Goal: Transaction & Acquisition: Purchase product/service

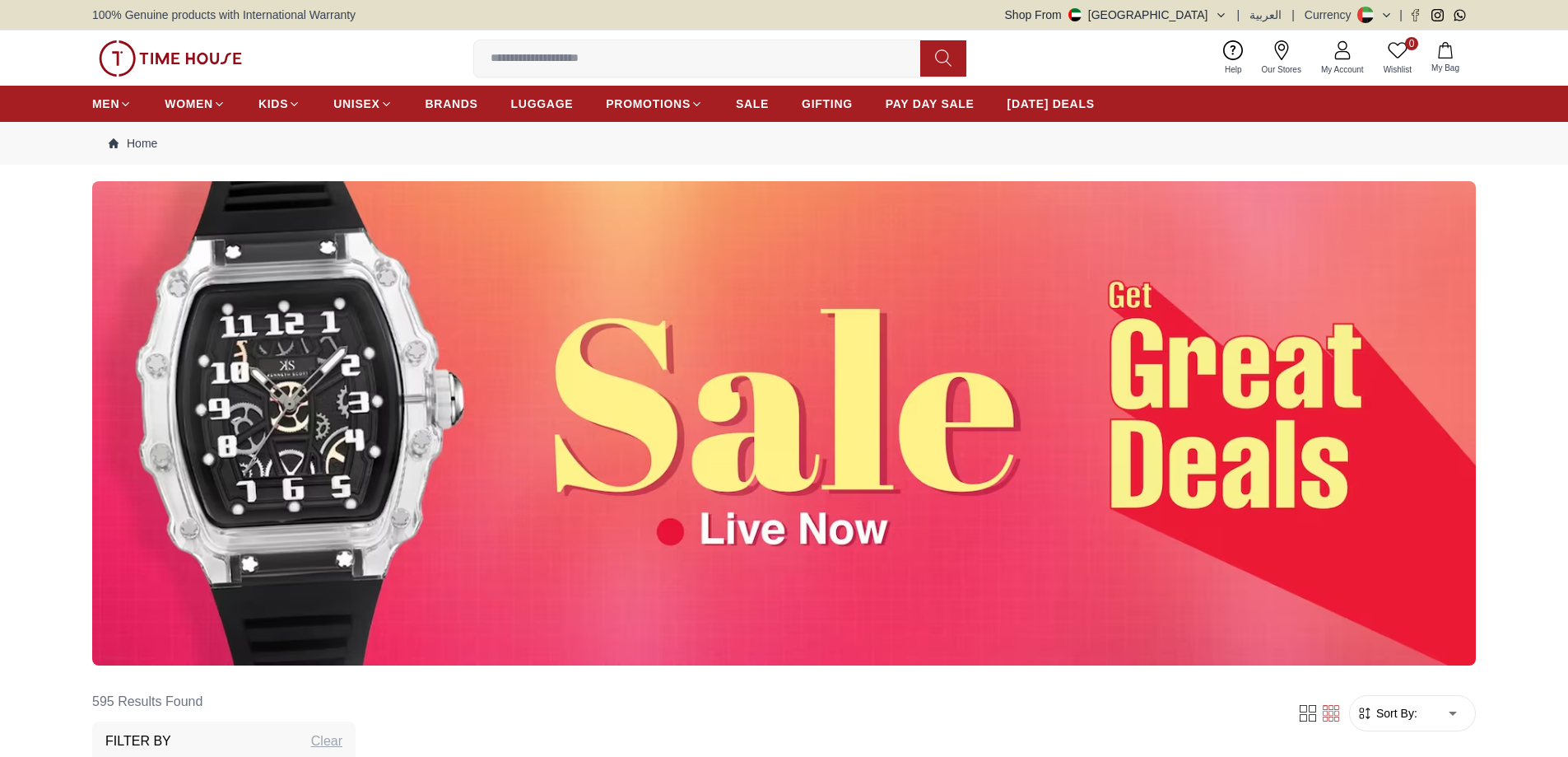
click at [1345, 57] on icon at bounding box center [1343, 50] width 20 height 20
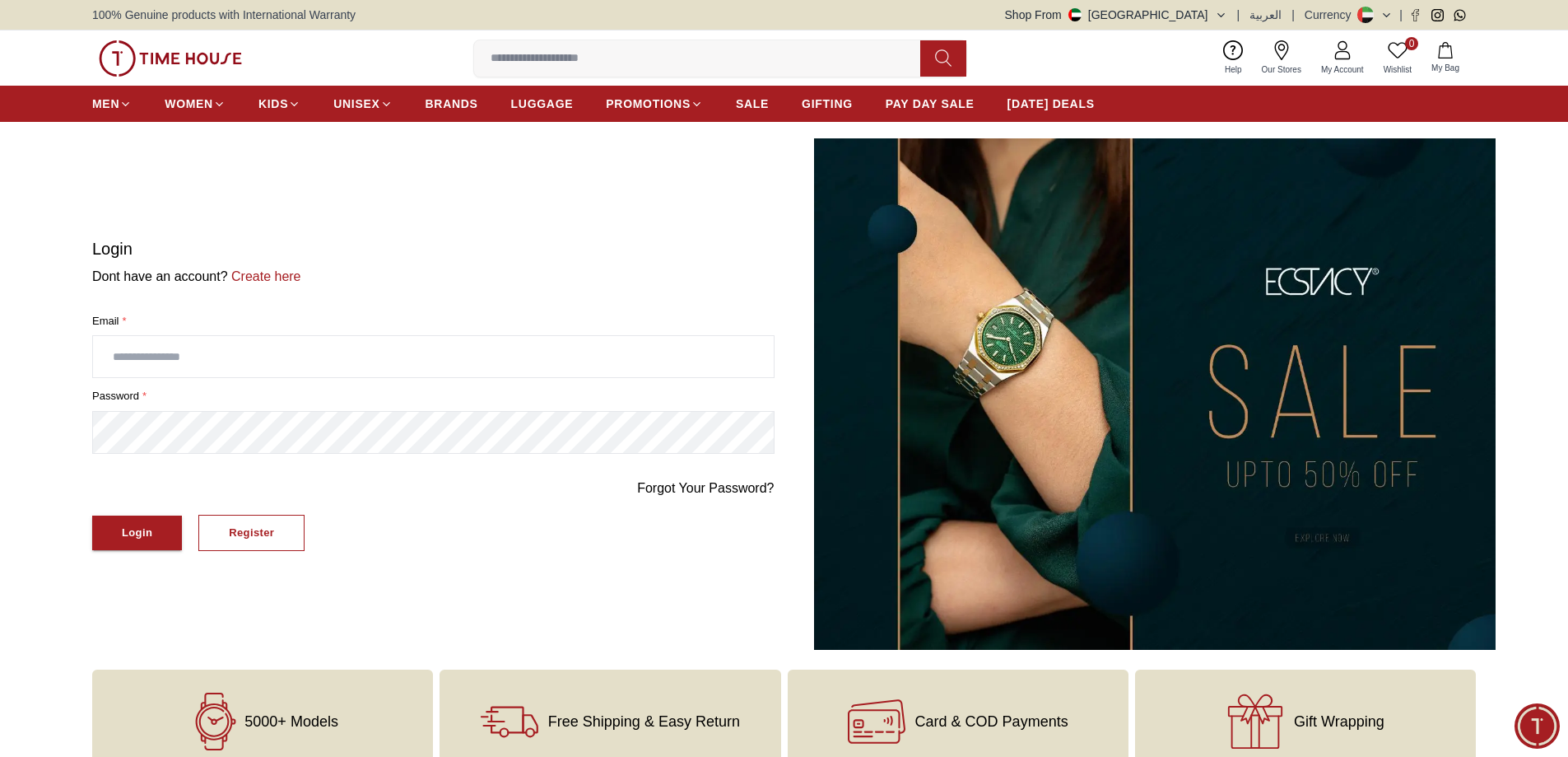
click at [214, 359] on input "text" at bounding box center [433, 356] width 680 height 41
type input "**********"
click at [115, 537] on button "Login" at bounding box center [137, 533] width 90 height 36
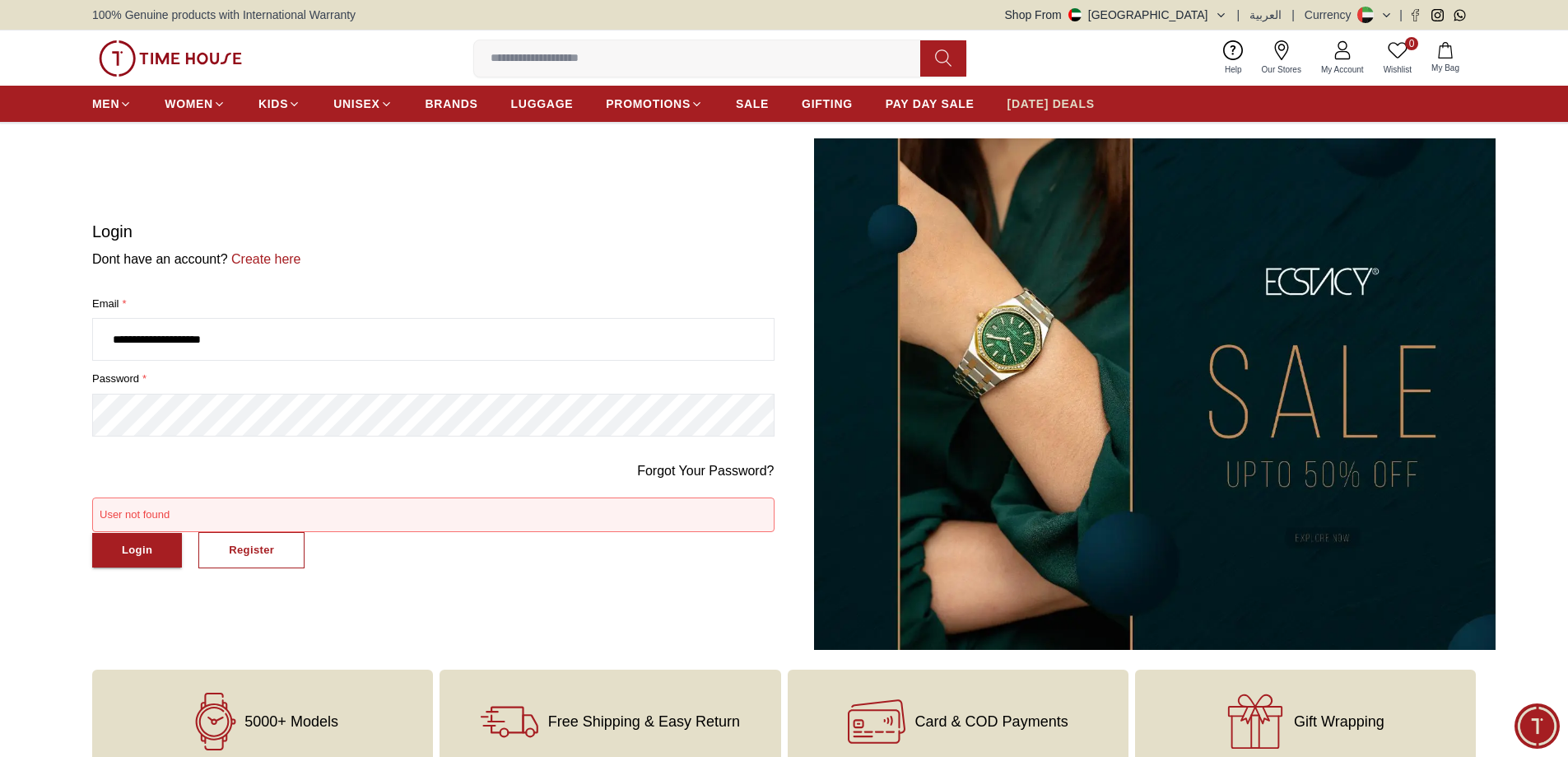
click at [1069, 106] on span "[DATE] DEALS" at bounding box center [1051, 104] width 87 height 17
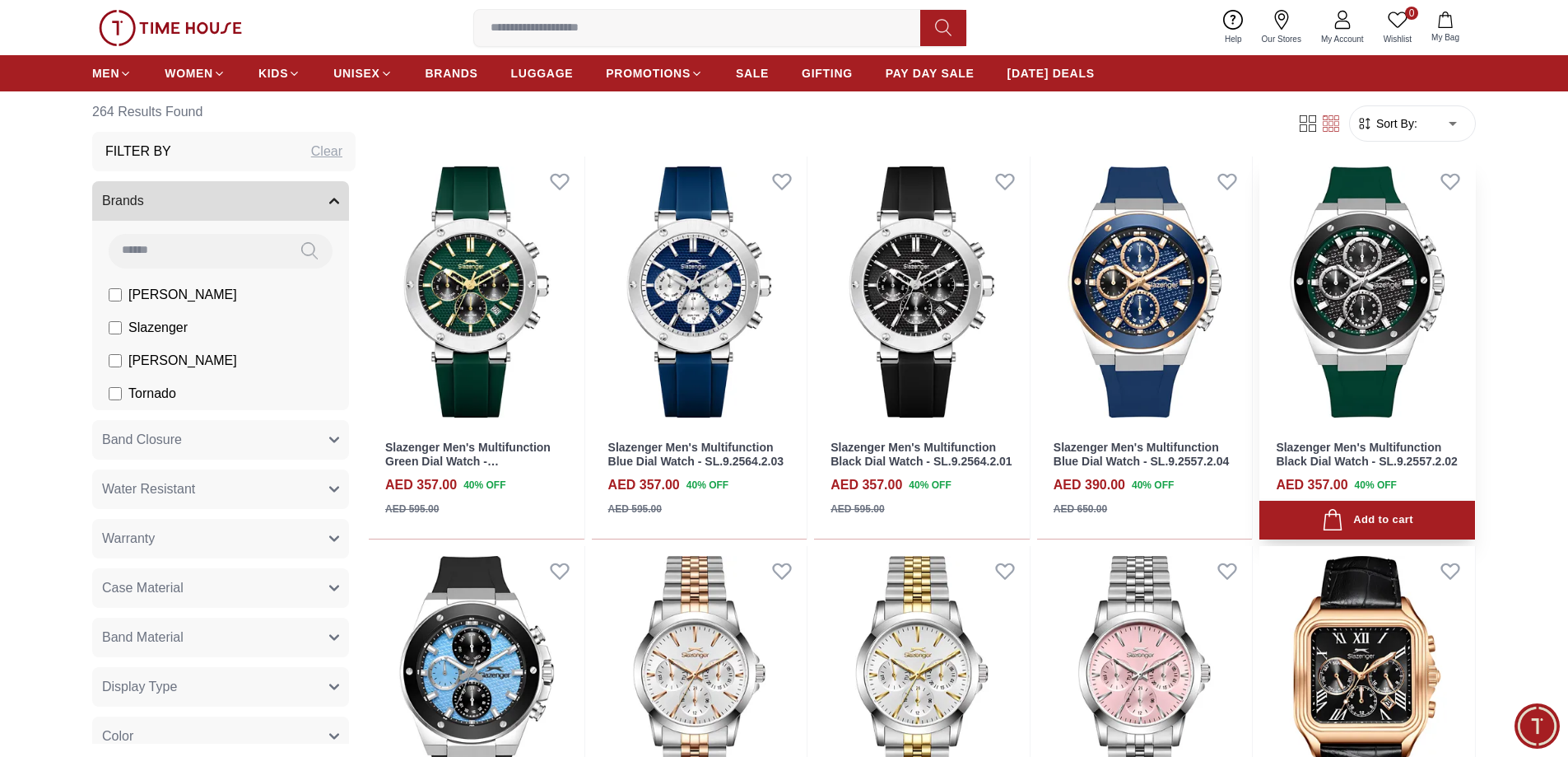
scroll to position [906, 0]
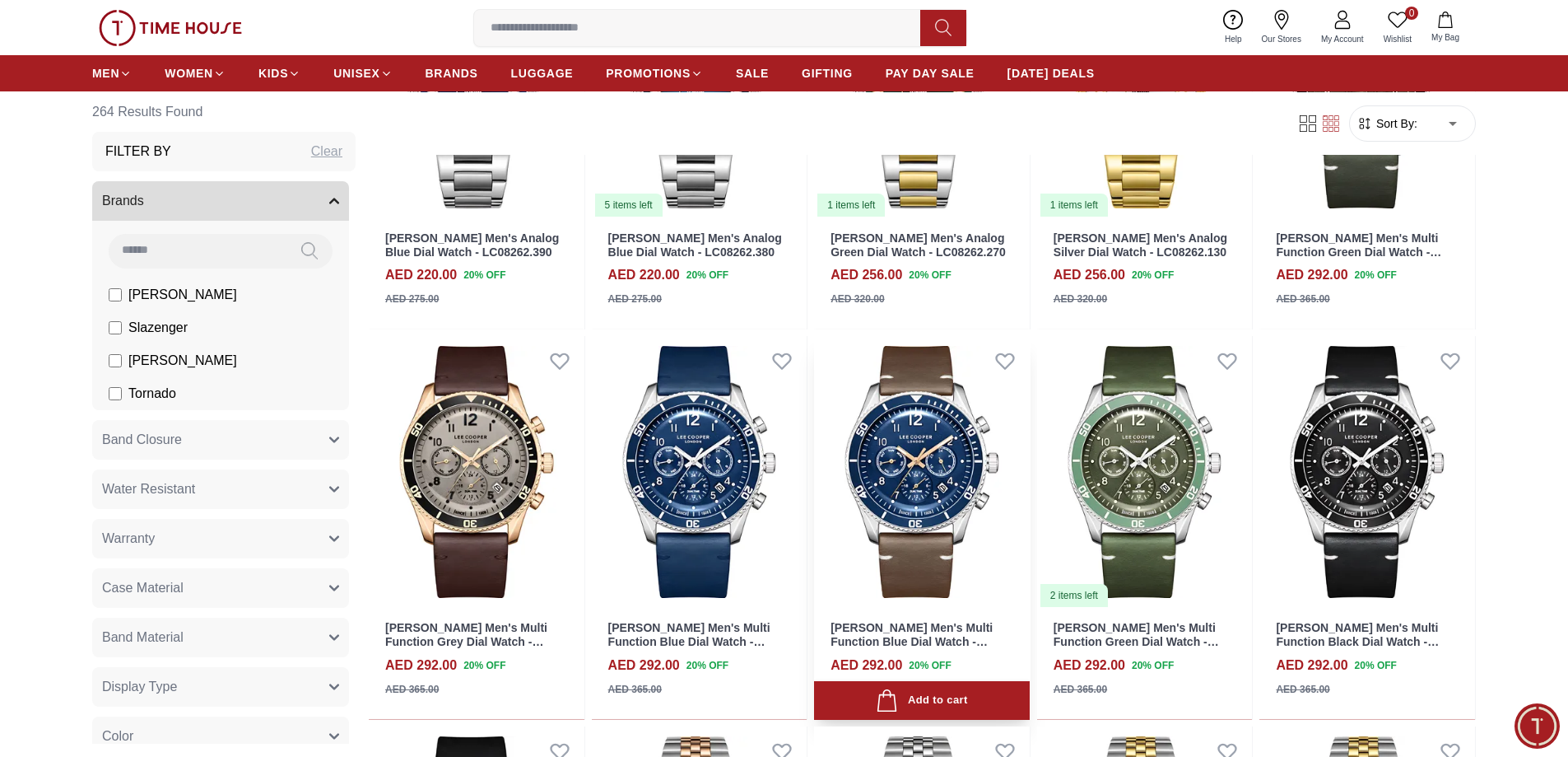
scroll to position [3787, 0]
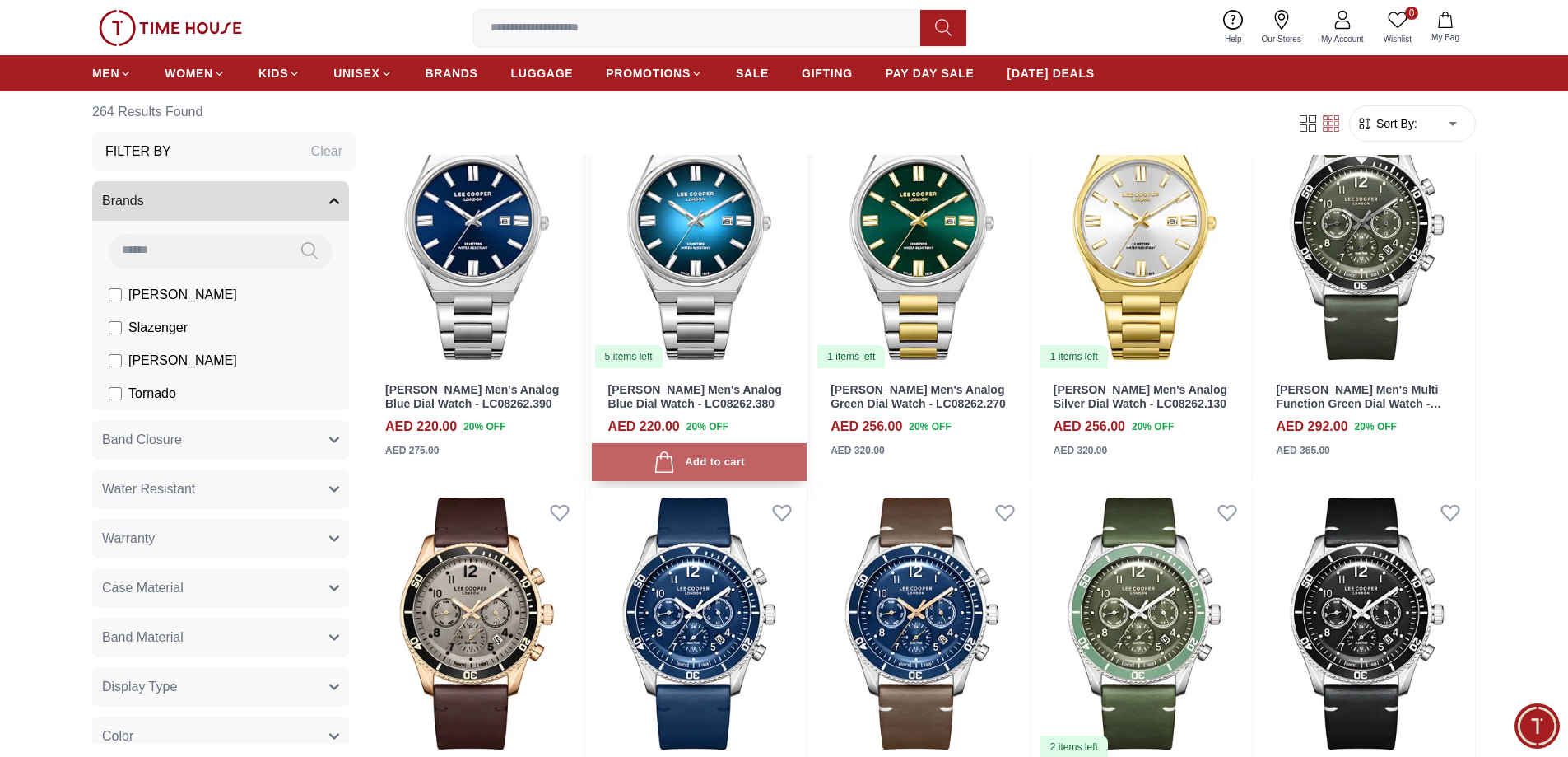
click at [695, 466] on div "Add to cart" at bounding box center [699, 463] width 91 height 23
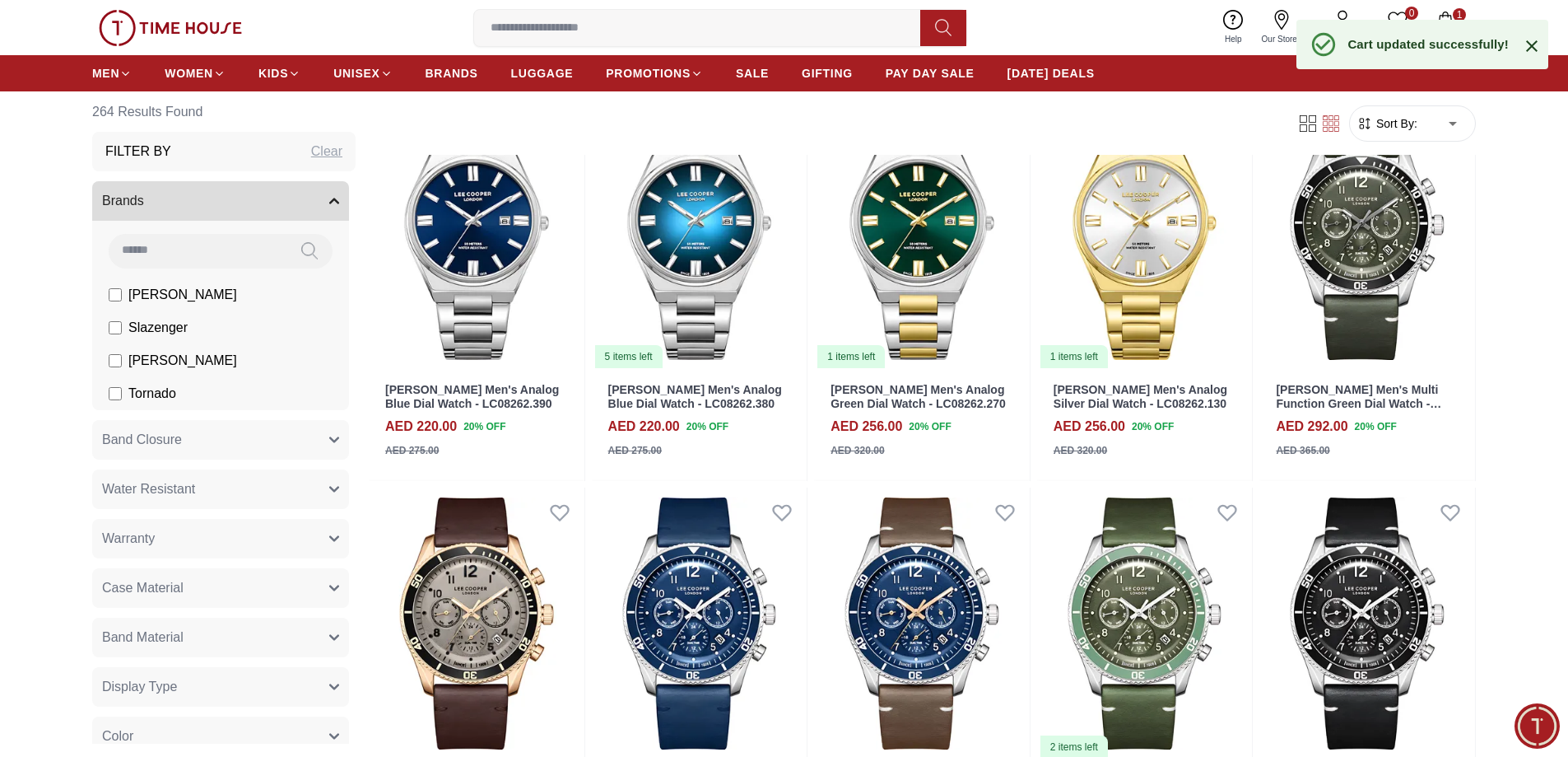
click at [1451, 12] on icon "button" at bounding box center [1445, 19] width 17 height 17
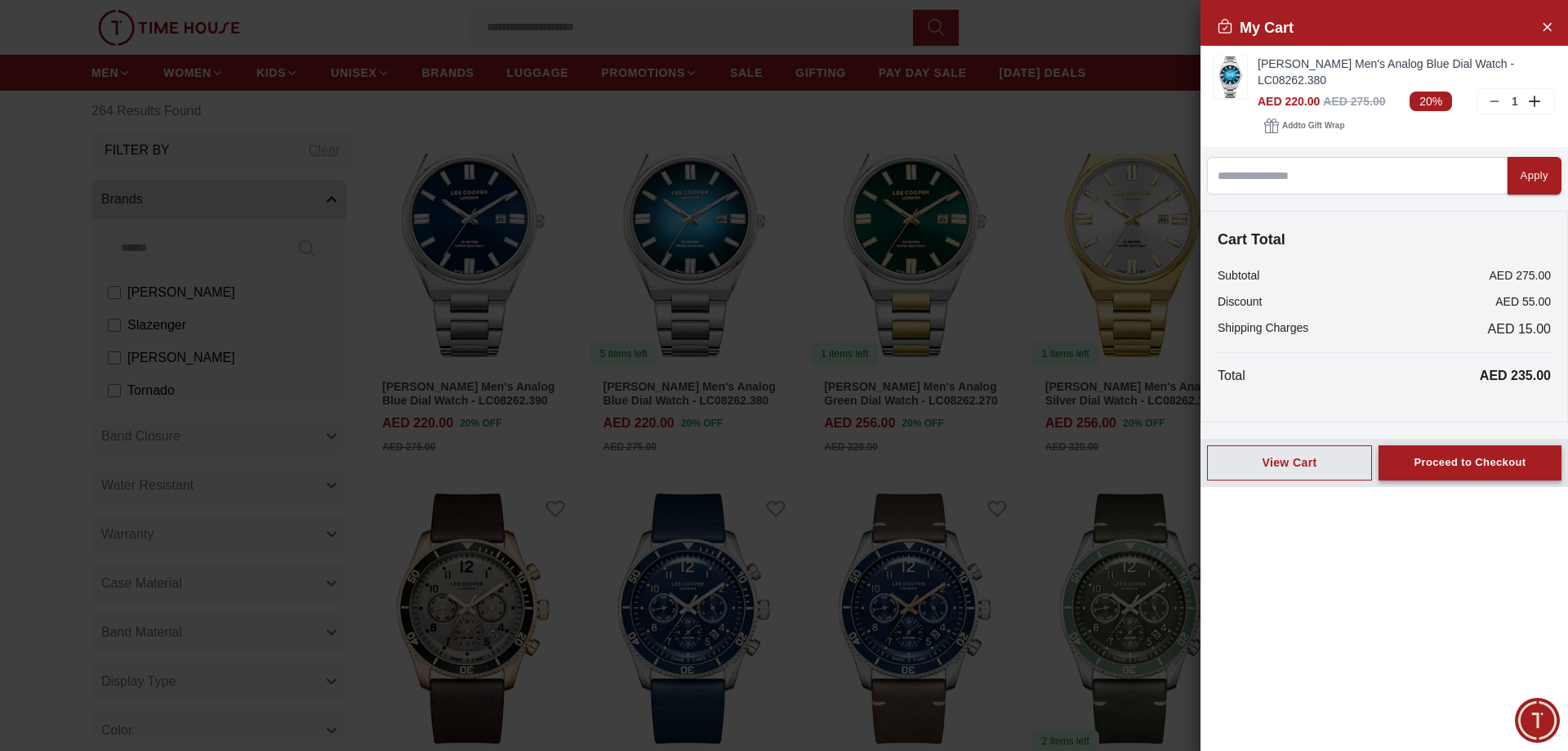
click at [1456, 453] on div "Proceed to Checkout" at bounding box center [1470, 463] width 112 height 19
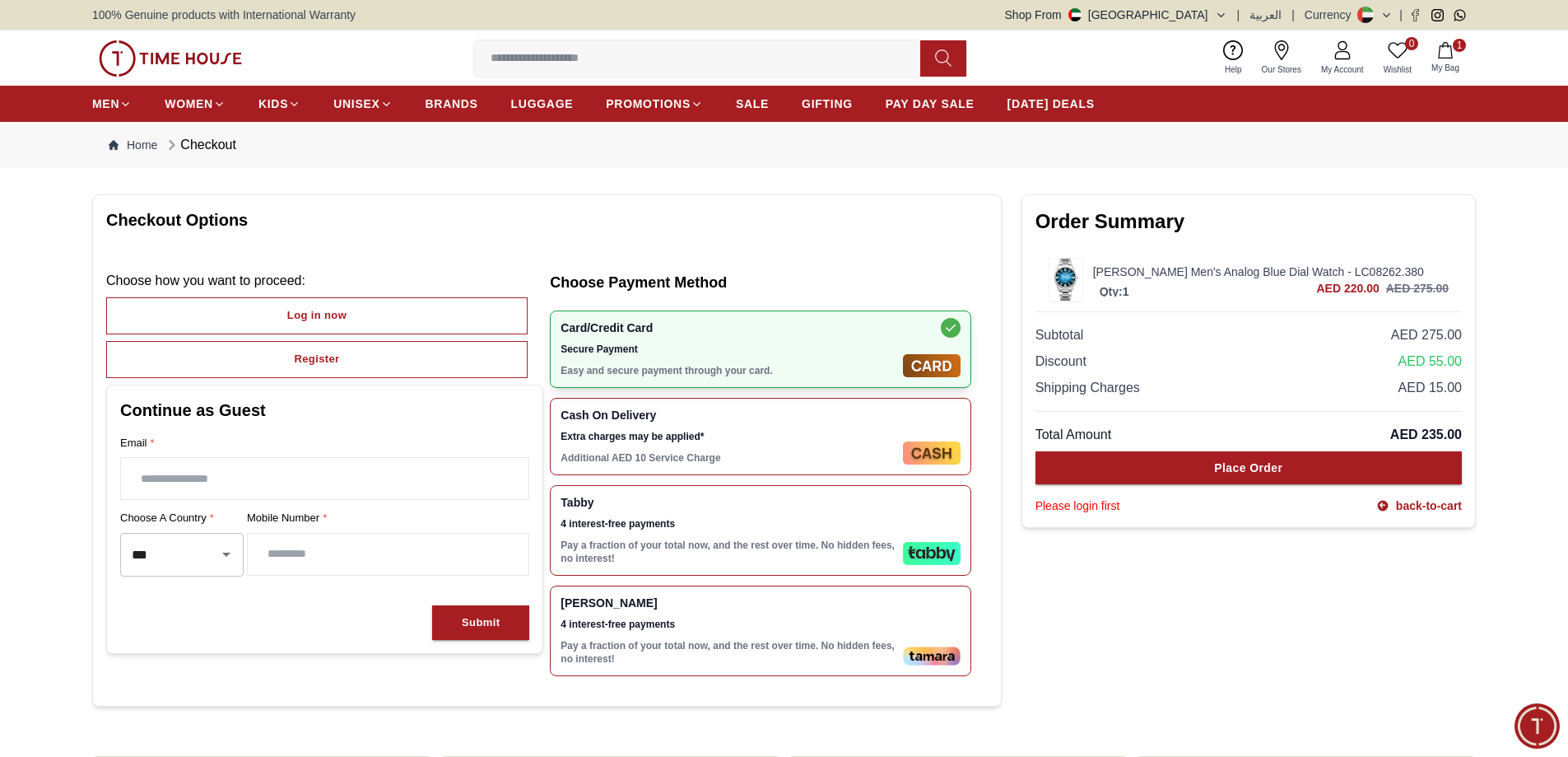
click at [726, 634] on div "[PERSON_NAME] 4 interest-free payments Pay a fraction of your total now, and th…" at bounding box center [728, 630] width 336 height 69
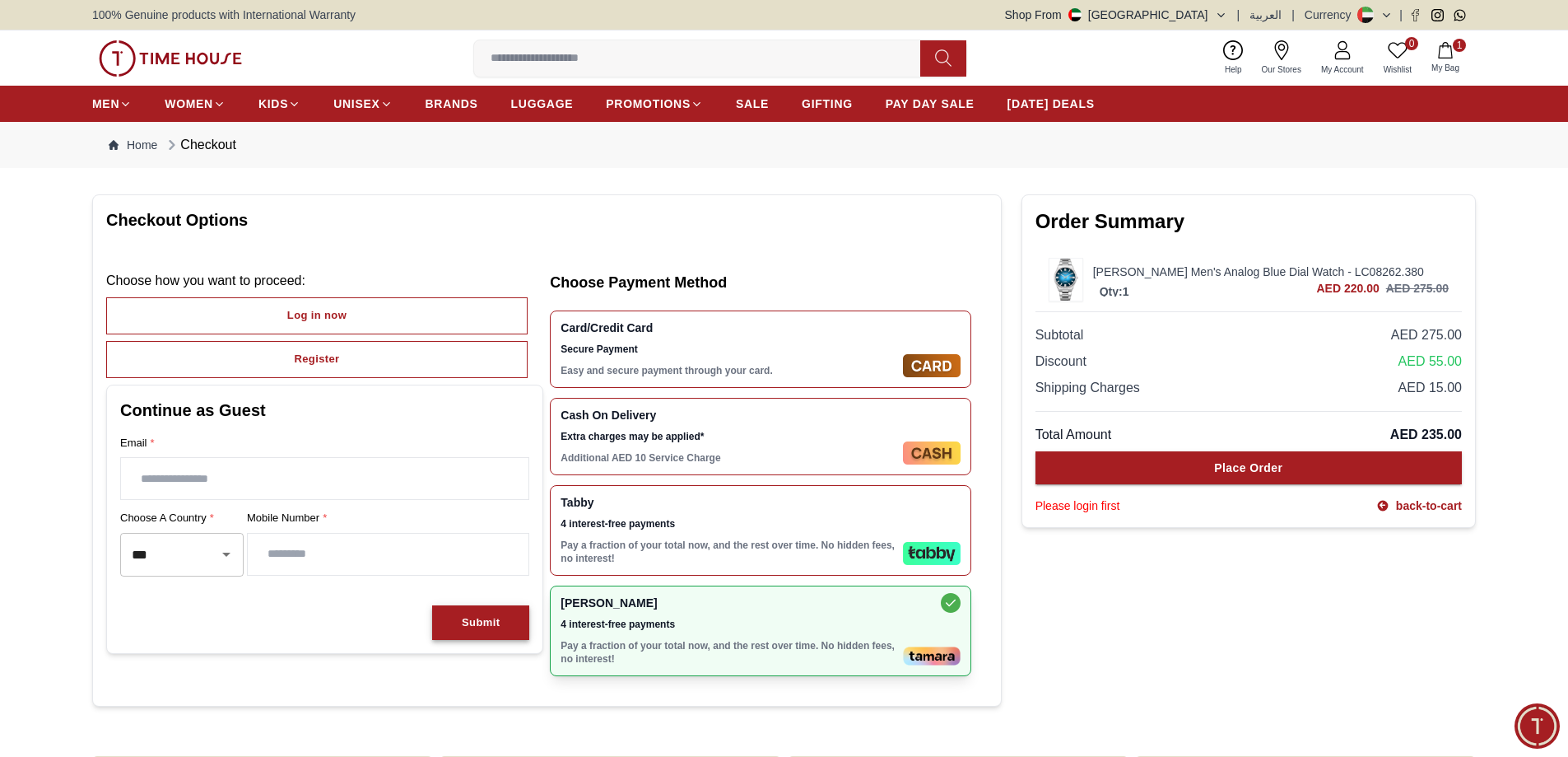
click at [493, 622] on div "Submit" at bounding box center [481, 623] width 38 height 19
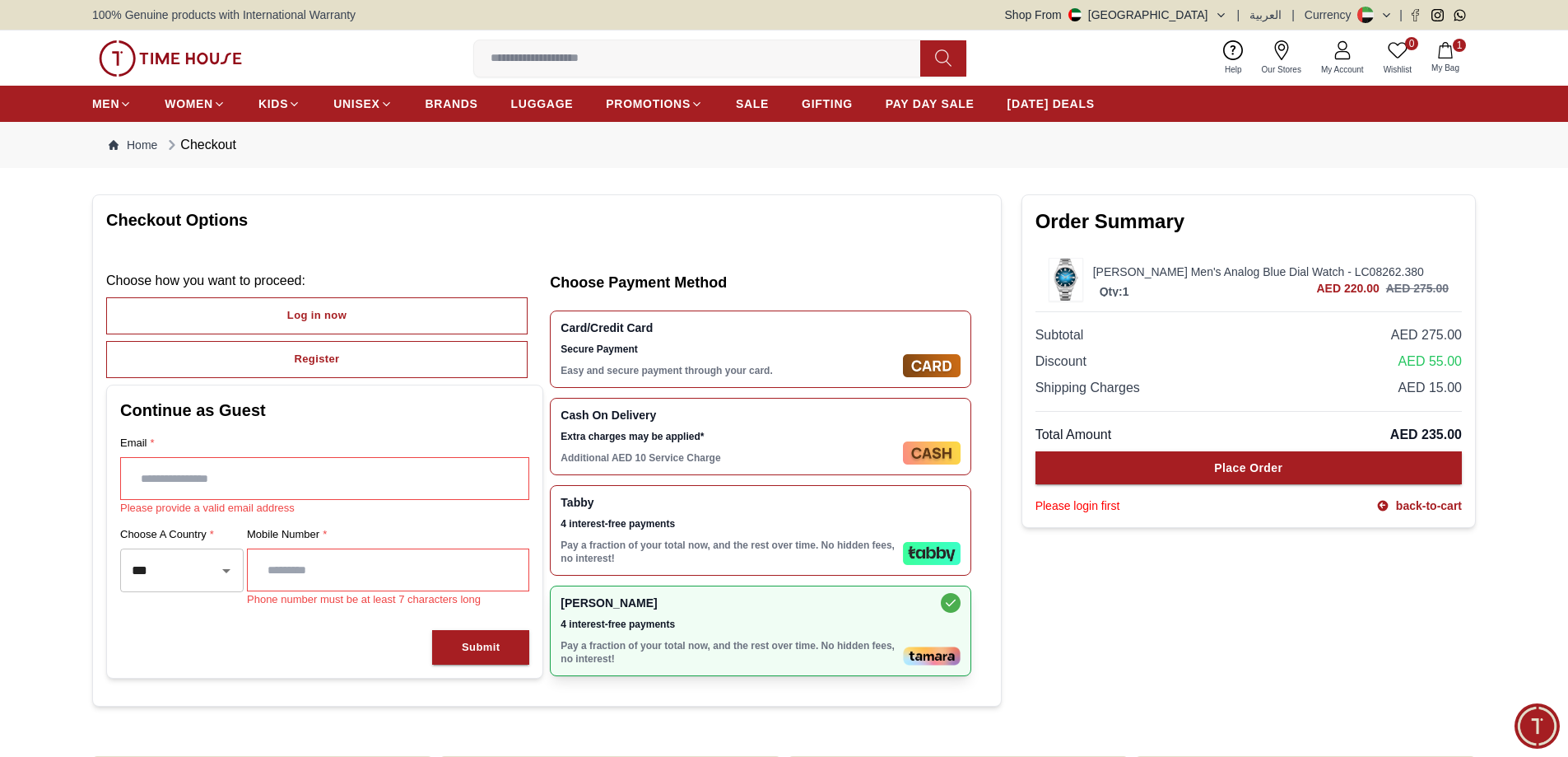
scroll to position [83, 0]
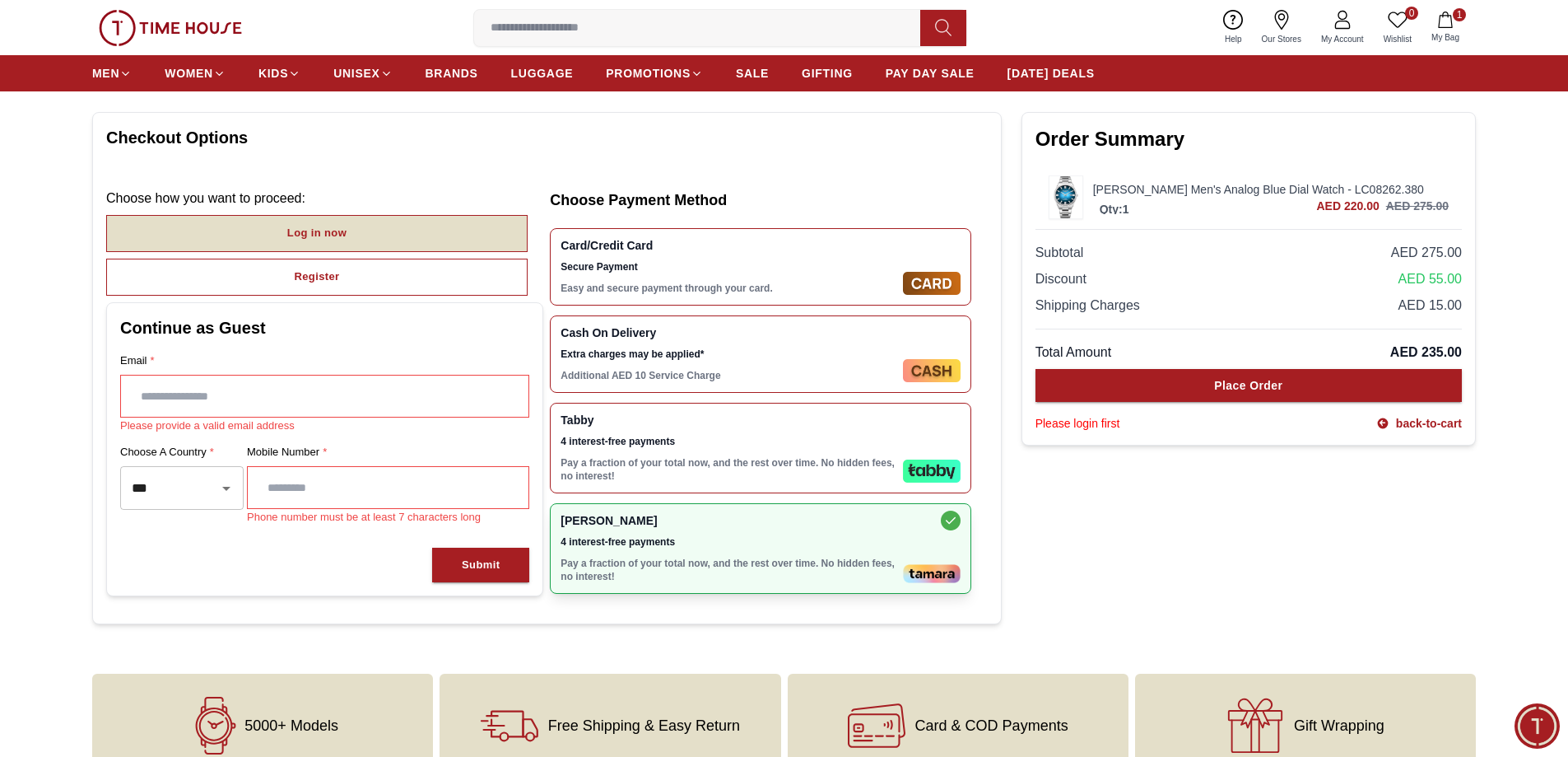
click at [268, 234] on button "Log in now" at bounding box center [317, 233] width 421 height 37
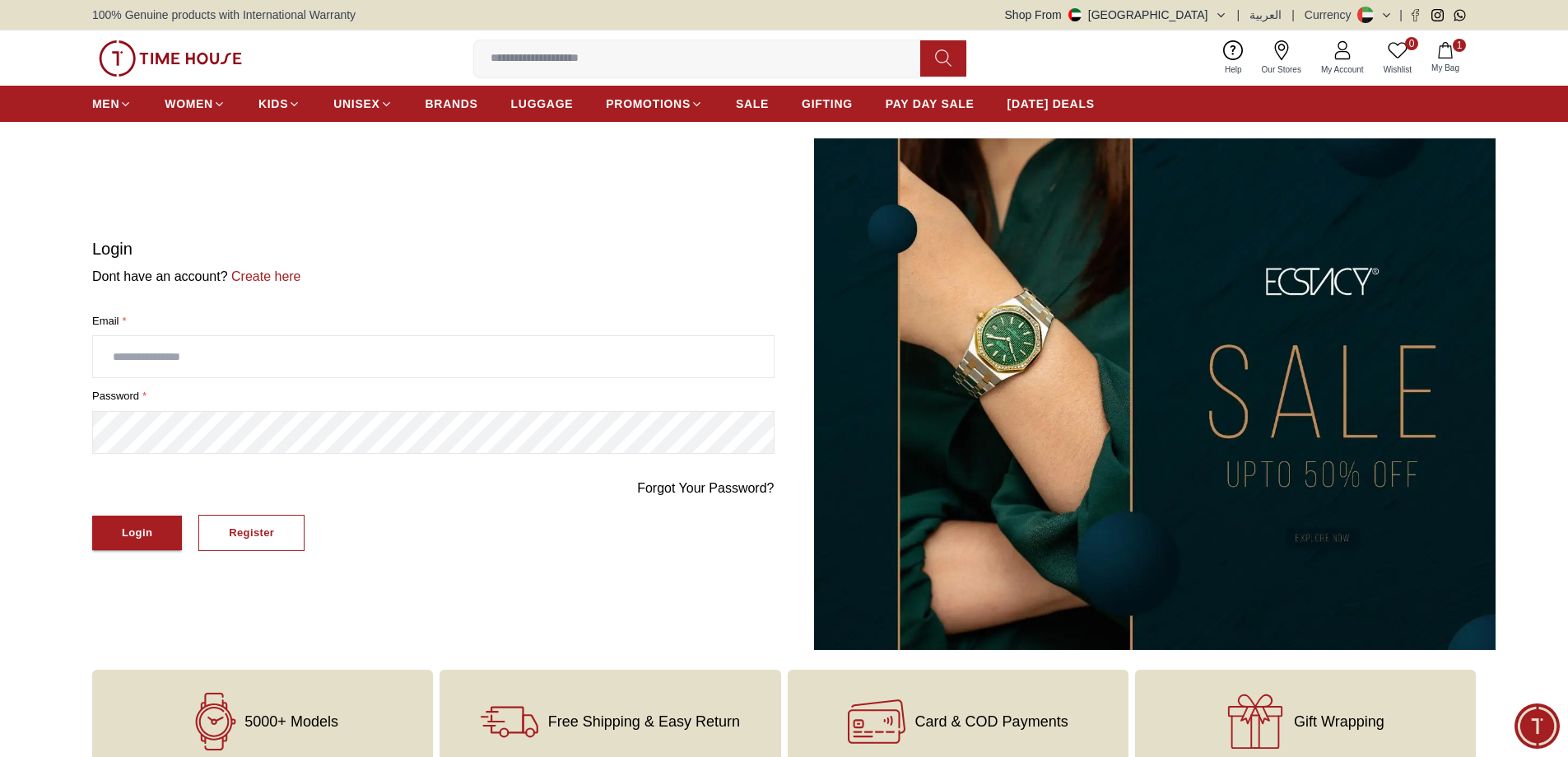
click at [212, 353] on input "text" at bounding box center [433, 356] width 680 height 41
